Goal: Transaction & Acquisition: Purchase product/service

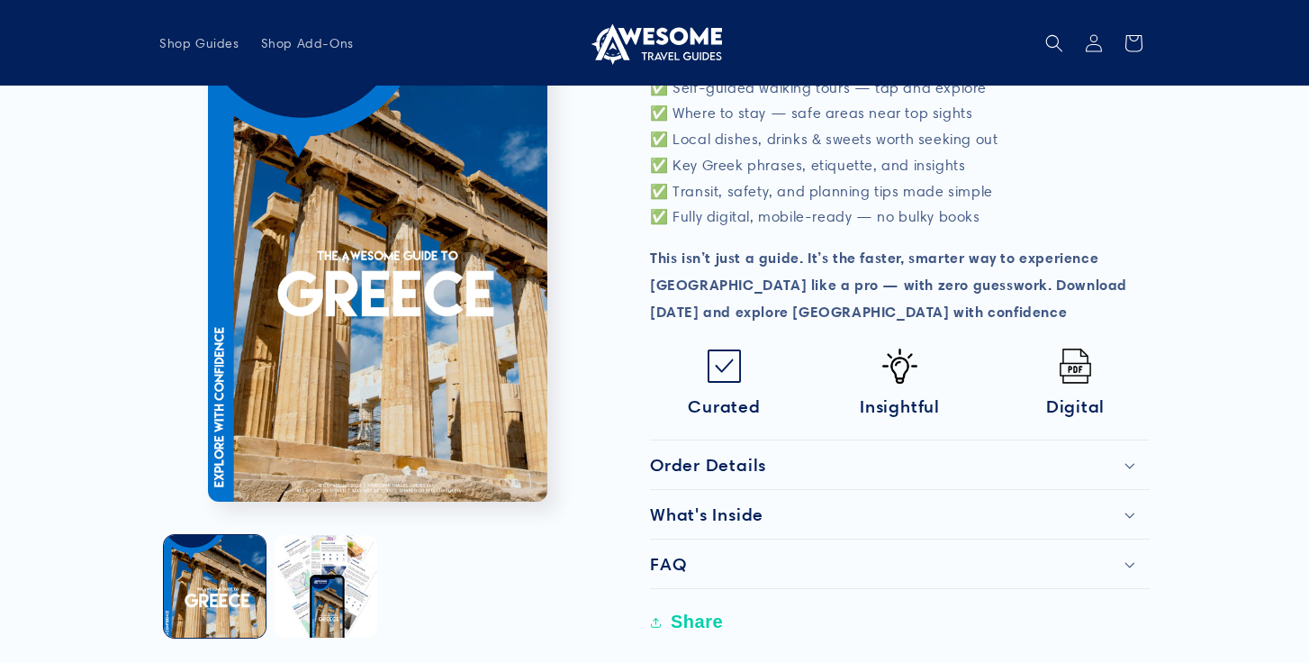
scroll to position [618, 0]
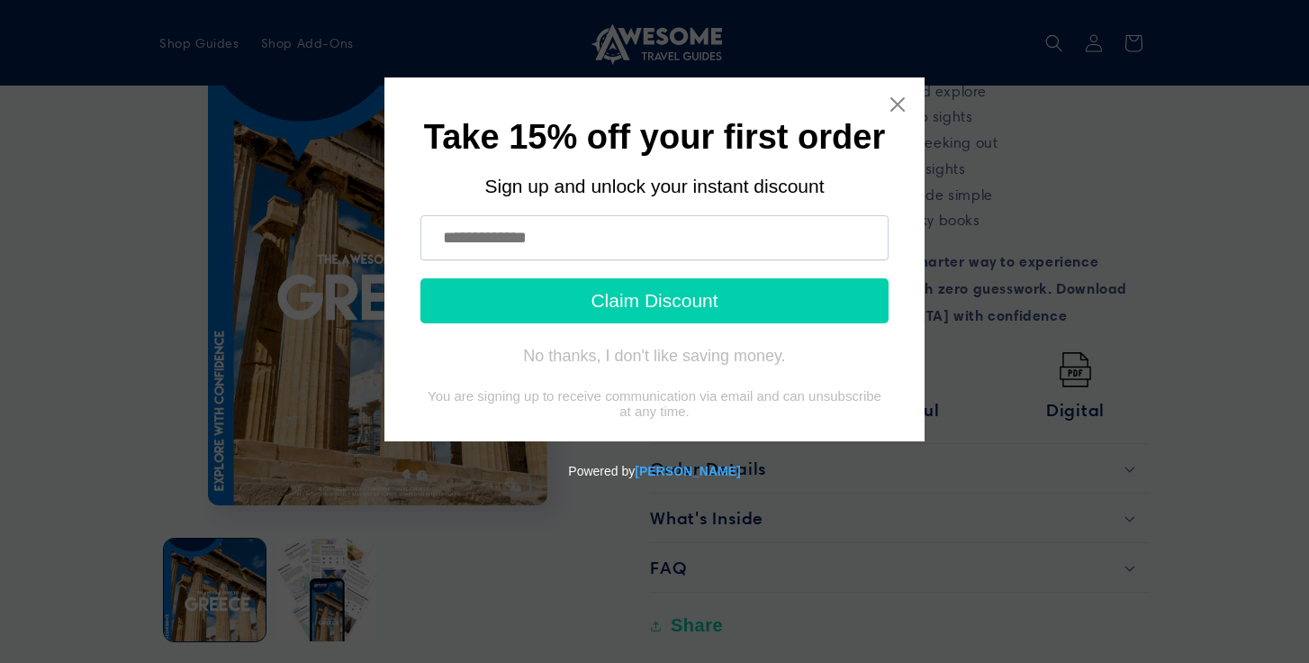
click at [725, 249] on input "text" at bounding box center [655, 237] width 468 height 45
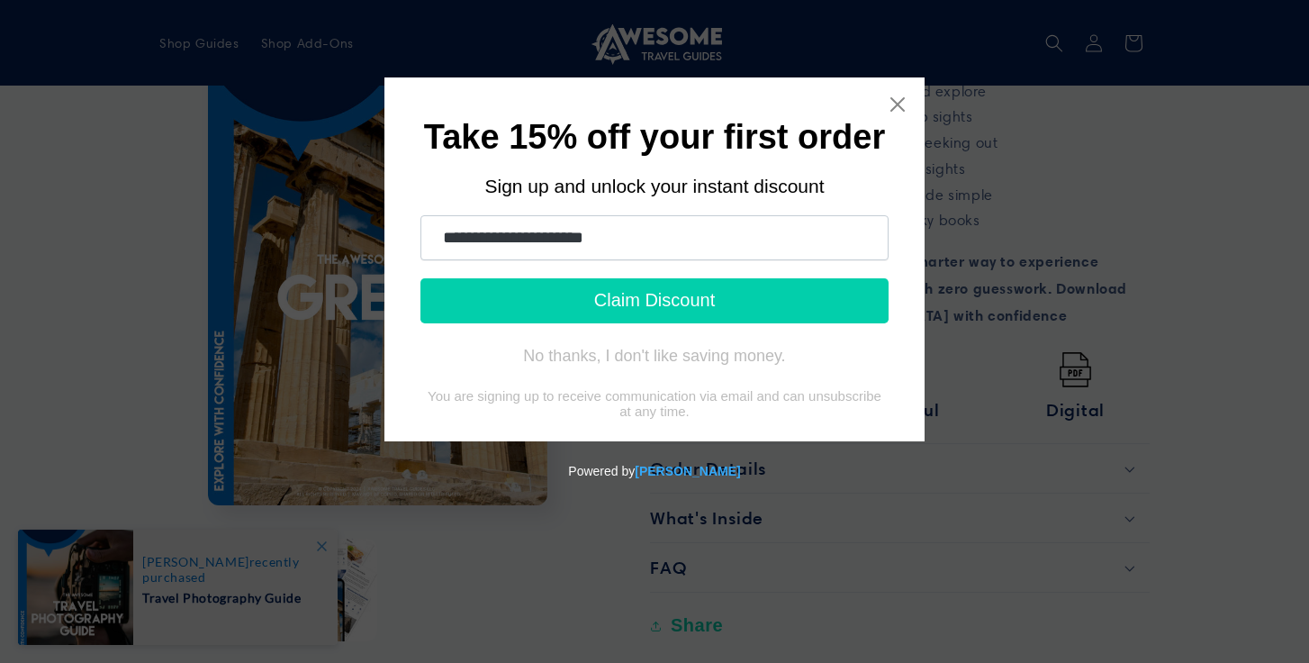
type input "**********"
click at [705, 305] on button "Claim Discount" at bounding box center [655, 300] width 468 height 45
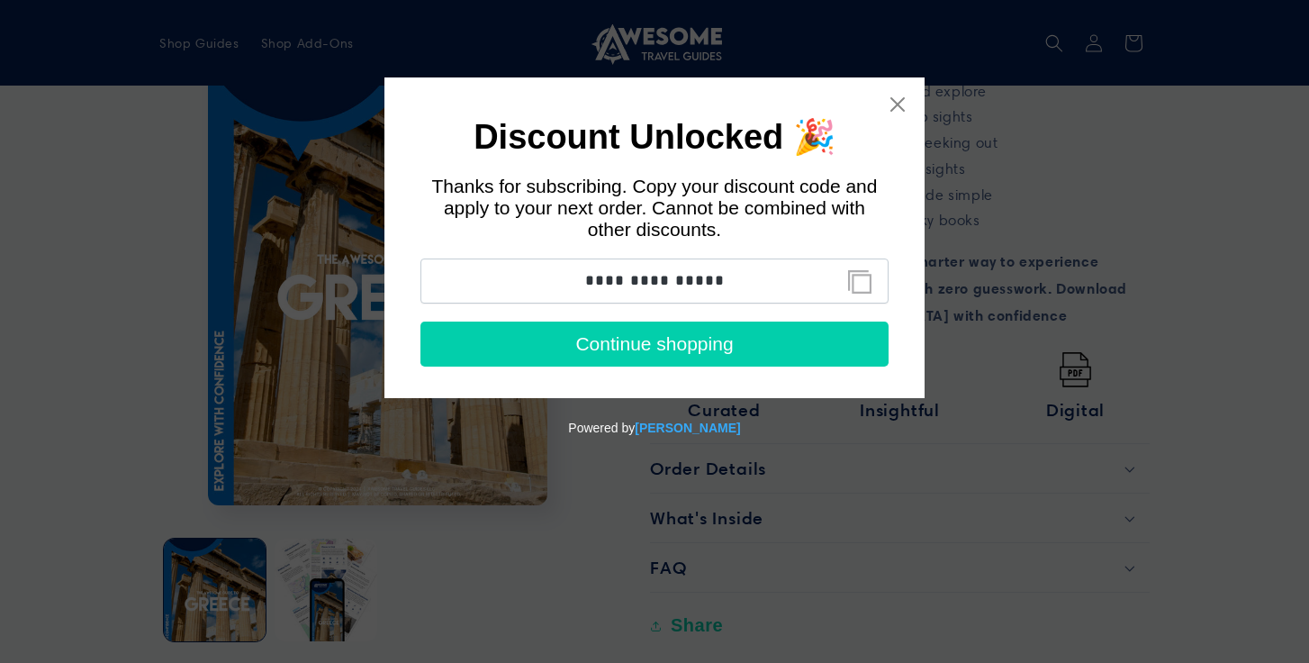
drag, startPoint x: 577, startPoint y: 276, endPoint x: 736, endPoint y: 280, distance: 158.5
click at [736, 280] on input "**********" at bounding box center [655, 280] width 468 height 45
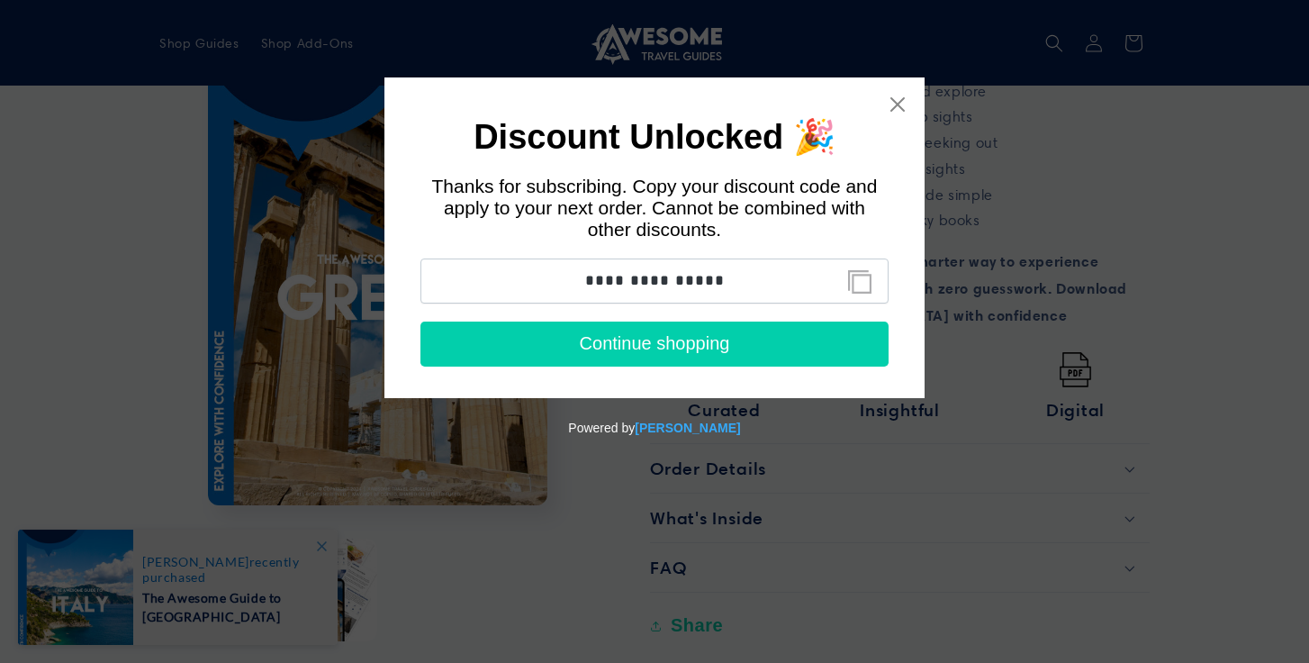
click at [687, 353] on button "Continue shopping" at bounding box center [655, 343] width 468 height 45
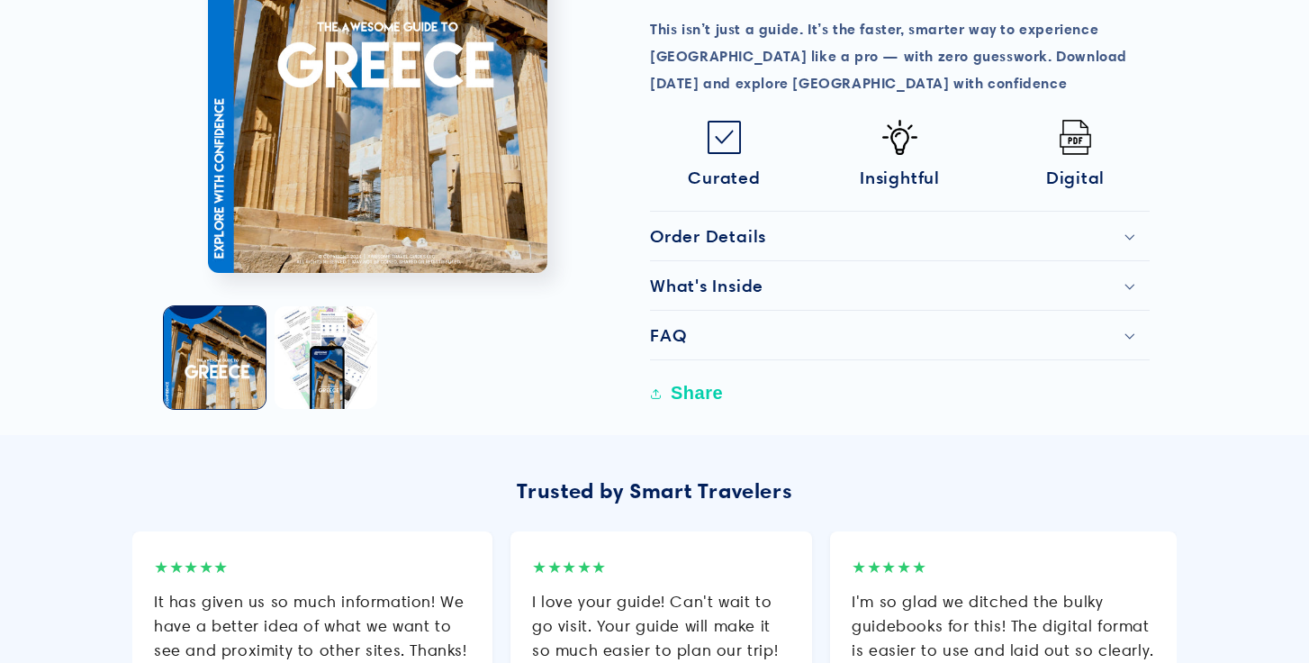
scroll to position [890, 0]
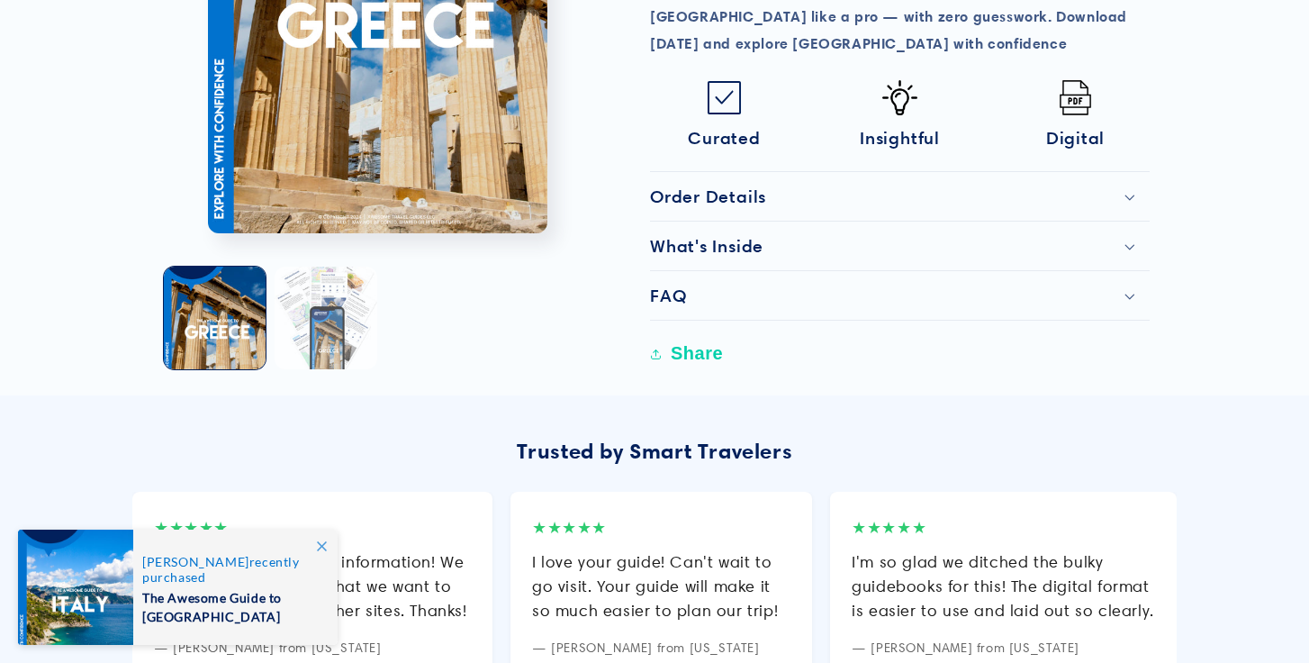
click at [328, 289] on button "Load image 2 in gallery view" at bounding box center [326, 318] width 102 height 102
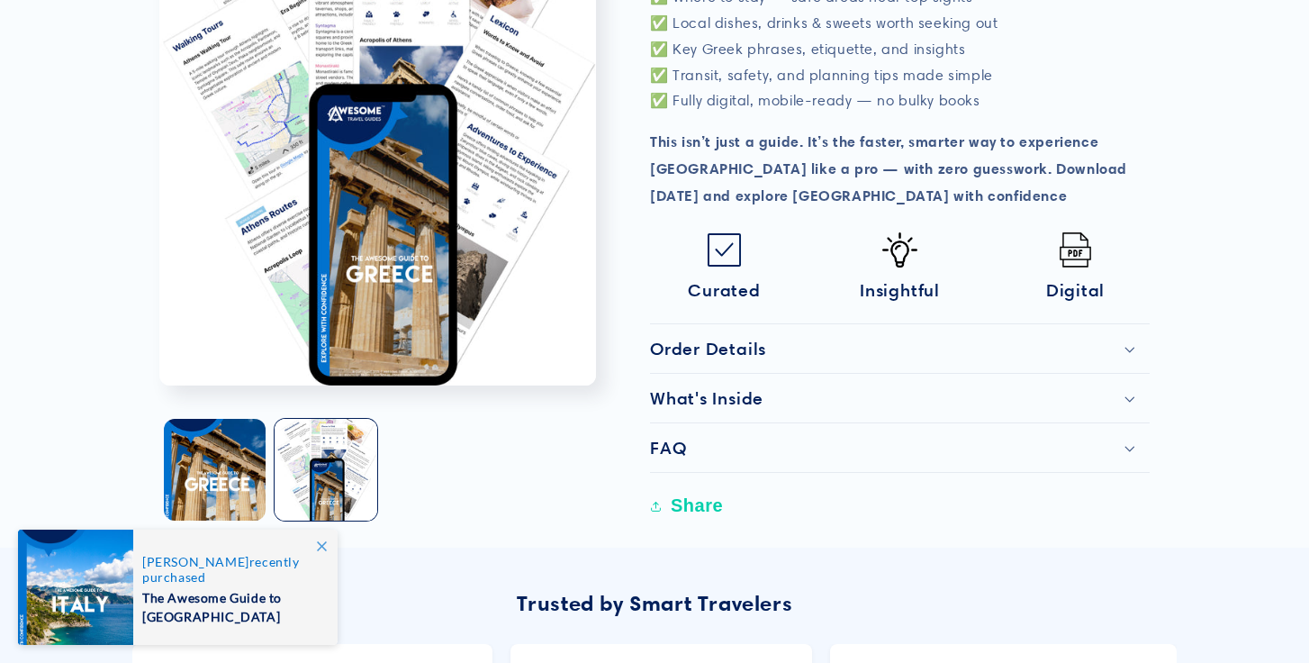
scroll to position [740, 0]
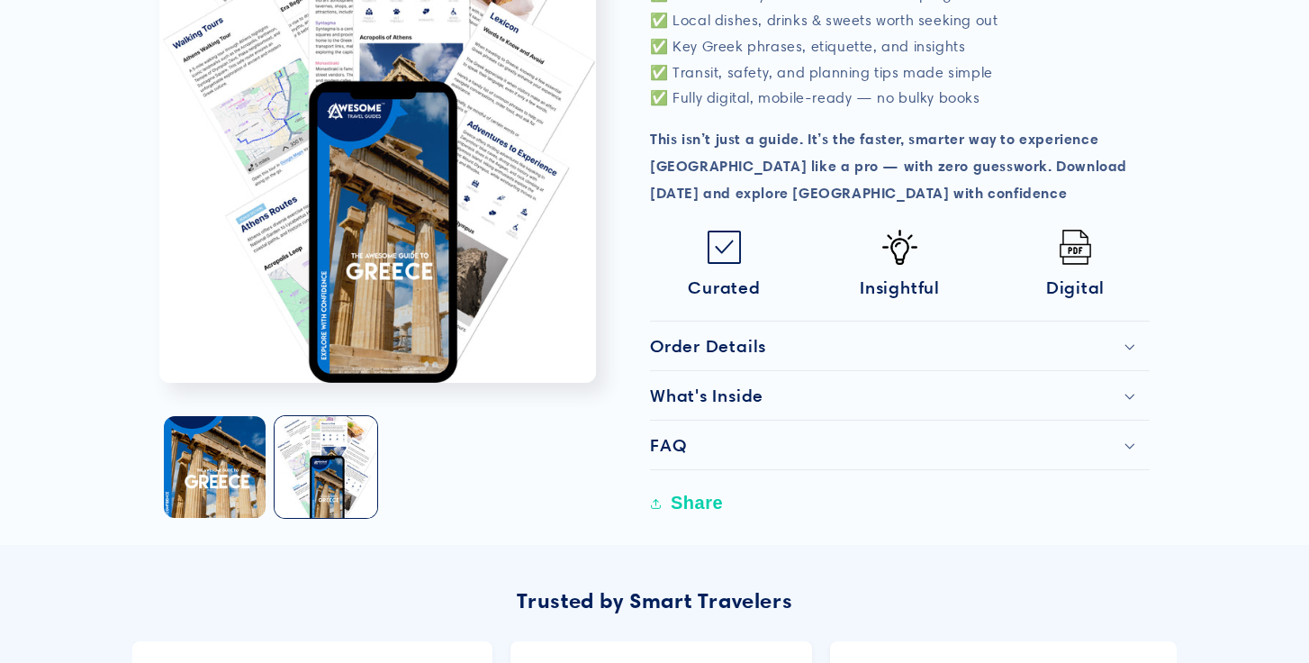
click at [752, 385] on h2 "What's Inside" at bounding box center [706, 396] width 113 height 22
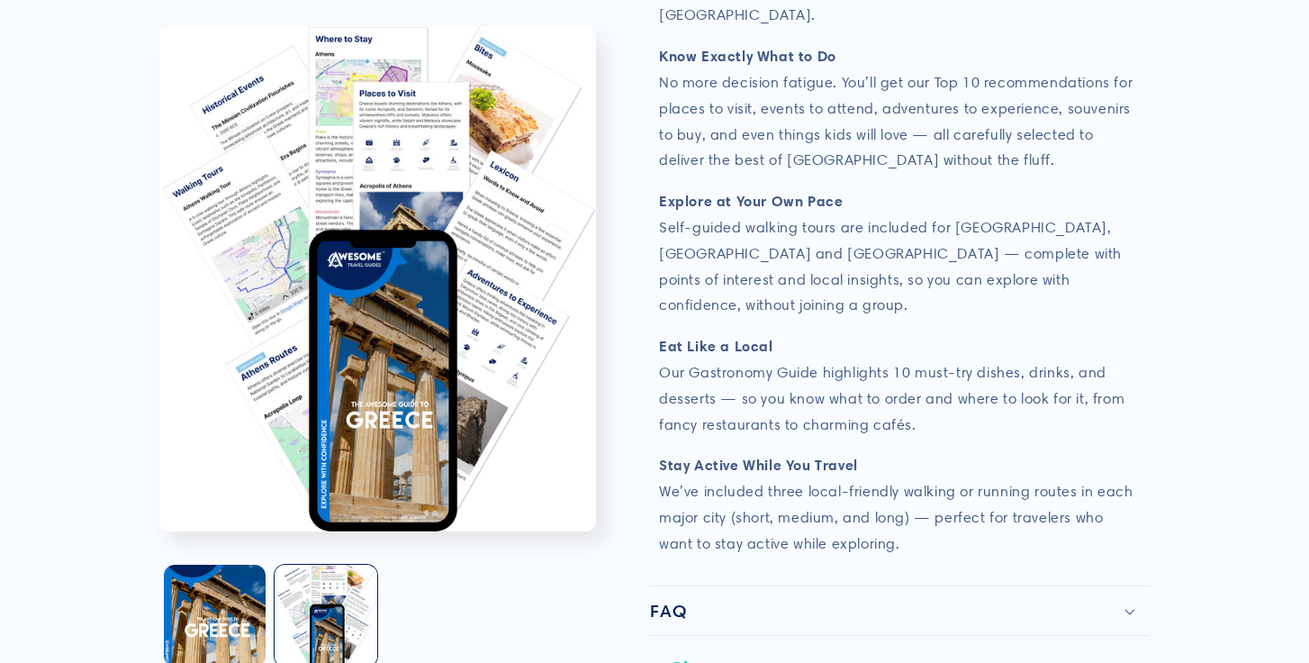
scroll to position [1495, 0]
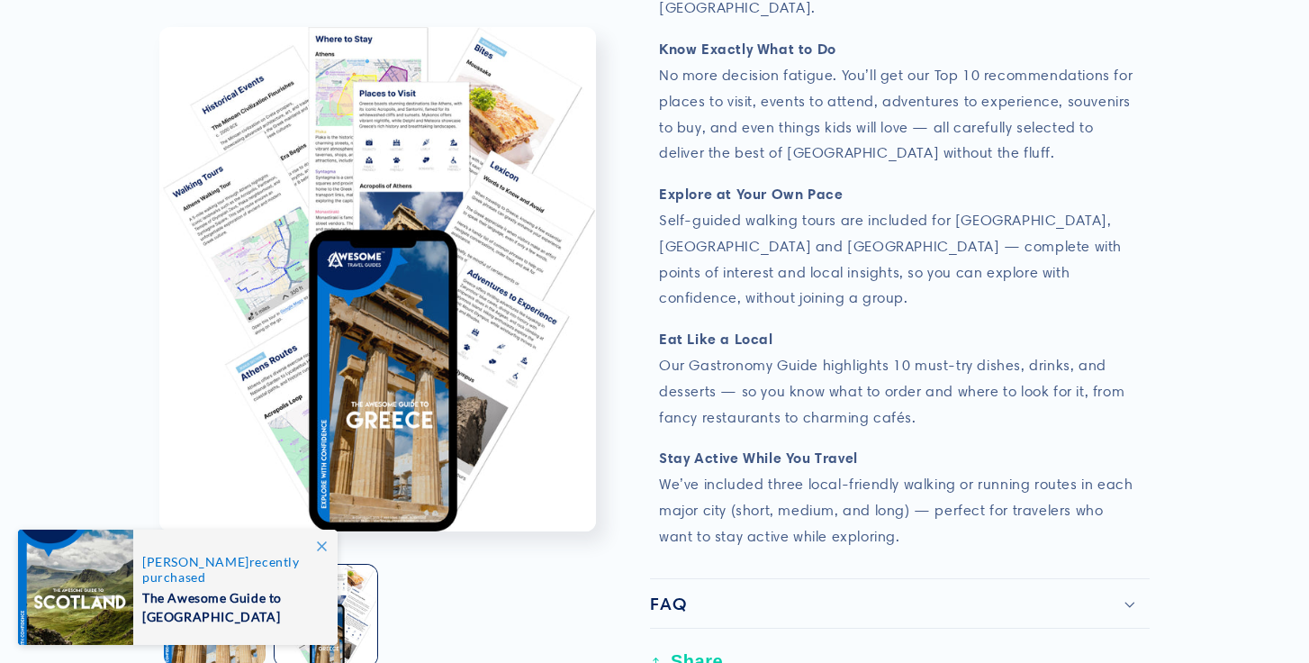
click at [683, 593] on h2 "FAQ" at bounding box center [668, 604] width 36 height 22
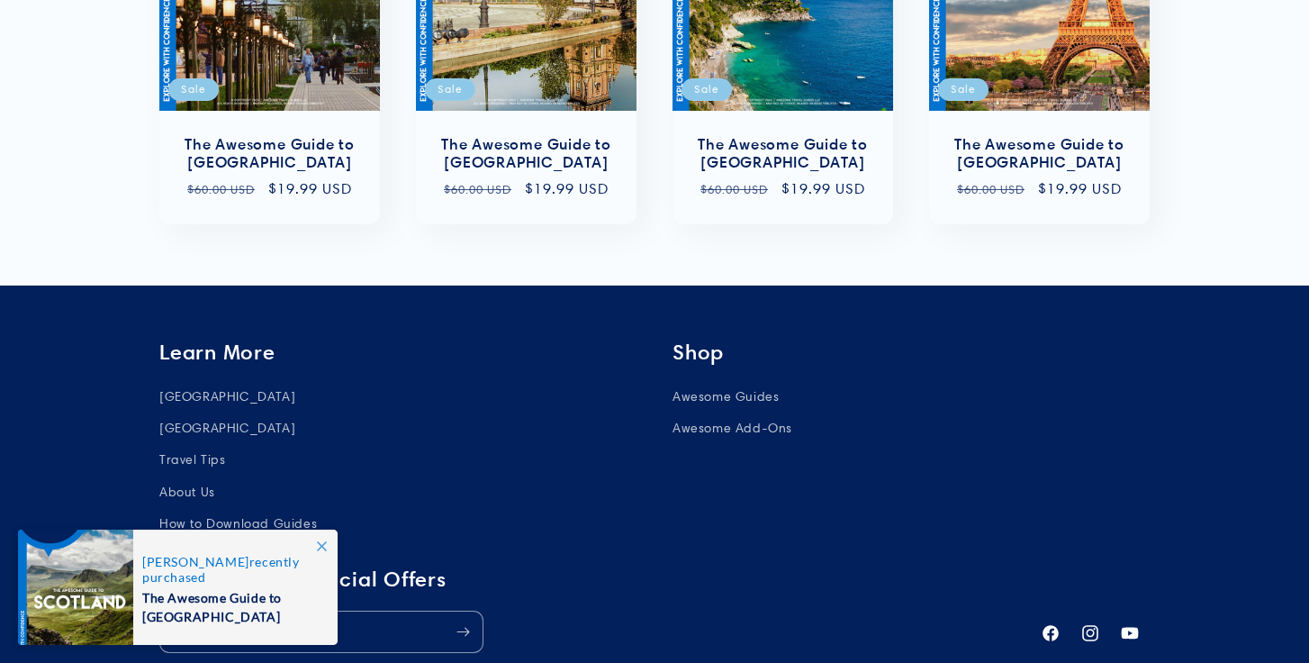
scroll to position [3562, 0]
